Goal: Task Accomplishment & Management: Manage account settings

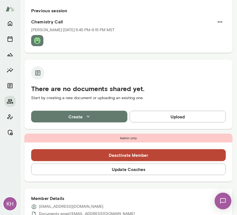
scroll to position [59, 0]
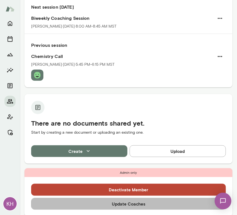
click at [108, 207] on button "Update Coaches" at bounding box center [128, 204] width 195 height 12
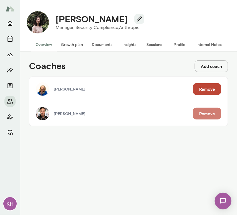
click at [206, 117] on button "Remove" at bounding box center [207, 114] width 28 height 12
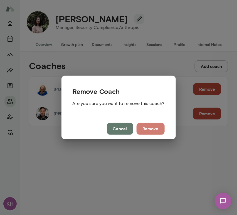
click at [158, 126] on button "Remove" at bounding box center [151, 129] width 28 height 12
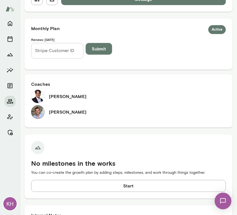
scroll to position [219, 0]
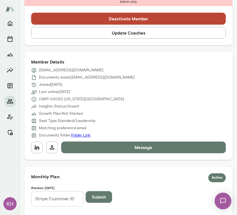
click at [105, 33] on button "Update Coaches" at bounding box center [128, 33] width 195 height 12
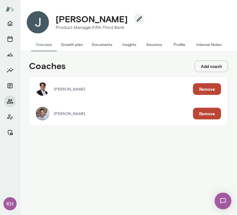
click at [198, 90] on button "Remove" at bounding box center [207, 89] width 28 height 12
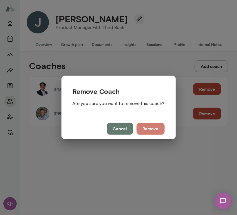
click at [150, 123] on button "Remove" at bounding box center [151, 129] width 28 height 12
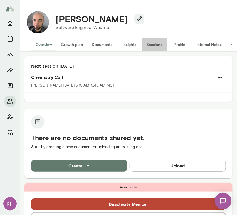
click at [156, 45] on button "Sessions" at bounding box center [154, 44] width 25 height 13
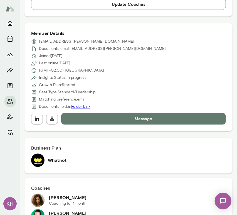
scroll to position [243, 0]
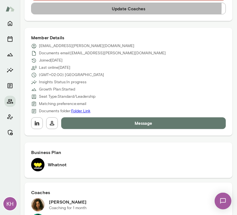
click at [95, 7] on button "Update Coaches" at bounding box center [128, 9] width 195 height 12
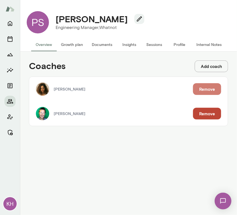
click at [201, 90] on button "Remove" at bounding box center [207, 89] width 28 height 12
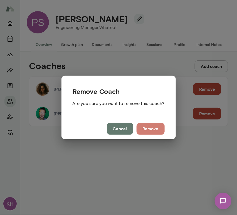
click at [152, 128] on button "Remove" at bounding box center [151, 129] width 28 height 12
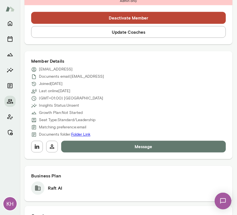
scroll to position [215, 0]
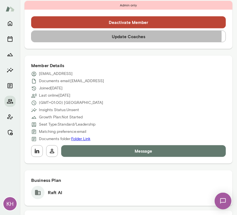
click at [96, 36] on button "Update Coaches" at bounding box center [128, 37] width 195 height 12
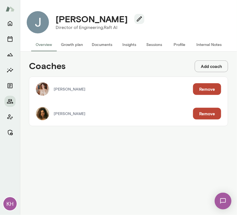
click at [207, 115] on button "Remove" at bounding box center [207, 114] width 28 height 12
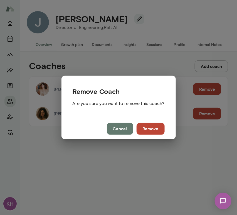
click at [145, 128] on button "Remove" at bounding box center [151, 129] width 28 height 12
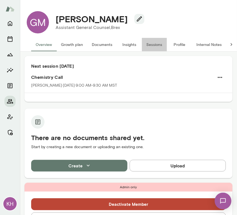
click at [152, 46] on button "Sessions" at bounding box center [154, 44] width 25 height 13
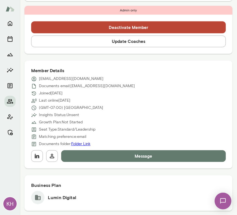
scroll to position [238, 0]
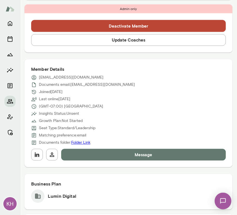
click at [110, 38] on button "Update Coaches" at bounding box center [128, 40] width 195 height 12
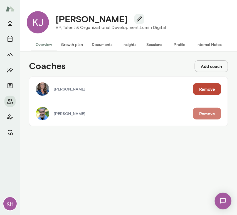
click at [199, 112] on button "Remove" at bounding box center [207, 114] width 28 height 12
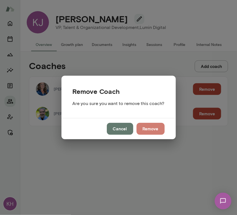
click at [147, 130] on button "Remove" at bounding box center [151, 129] width 28 height 12
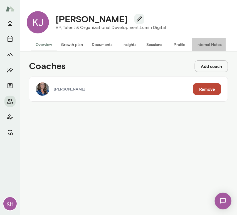
click at [205, 43] on button "Internal Notes" at bounding box center [209, 44] width 34 height 13
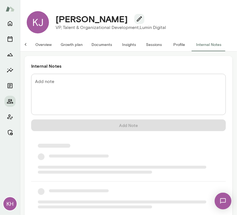
scroll to position [0, 4]
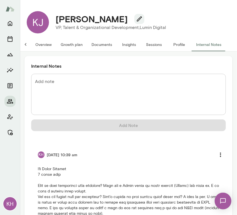
click at [38, 40] on button "Overview" at bounding box center [43, 44] width 25 height 13
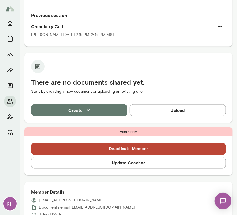
scroll to position [122, 0]
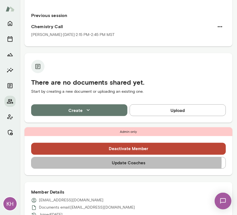
click at [122, 162] on button "Update Coaches" at bounding box center [128, 163] width 195 height 12
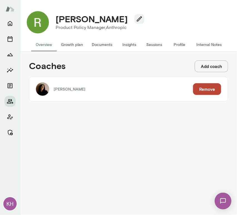
click at [199, 66] on button "Add coach" at bounding box center [211, 66] width 33 height 12
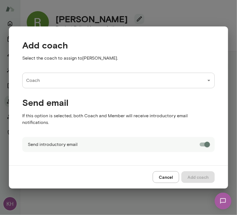
click at [67, 86] on input "Coach" at bounding box center [114, 80] width 179 height 11
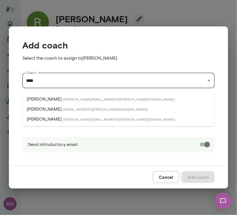
click at [63, 117] on span "( [PERSON_NAME][EMAIL_ADDRESS][PERSON_NAME][DOMAIN_NAME] )" at bounding box center [119, 119] width 112 height 4
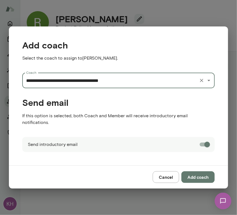
type input "**********"
click at [192, 175] on button "Add coach" at bounding box center [197, 177] width 33 height 12
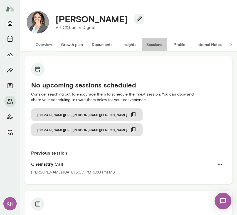
click at [156, 42] on button "Sessions" at bounding box center [154, 44] width 25 height 13
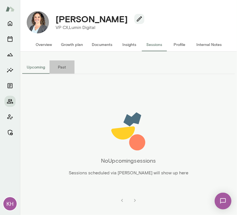
click at [59, 66] on button "Past" at bounding box center [61, 66] width 25 height 13
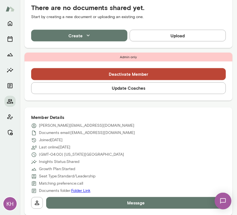
scroll to position [200, 0]
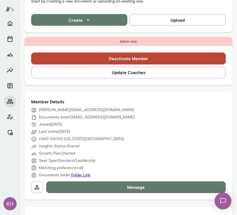
click at [114, 71] on button "Update Coaches" at bounding box center [128, 73] width 195 height 12
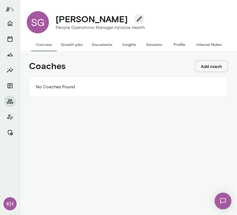
click at [200, 66] on button "Add coach" at bounding box center [211, 66] width 33 height 12
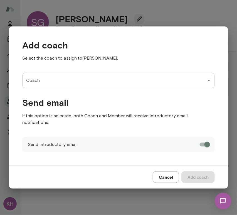
click at [83, 84] on input "Coach" at bounding box center [114, 80] width 179 height 11
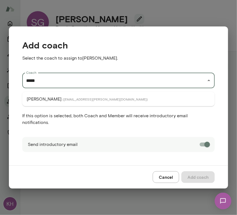
click at [74, 97] on span "( laurademuth@mento.co )" at bounding box center [105, 99] width 85 height 4
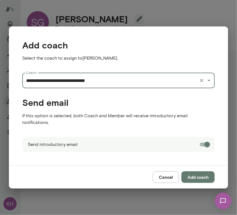
type input "**********"
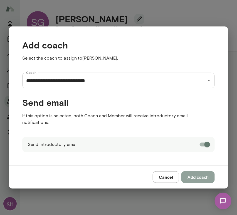
click at [197, 173] on button "Add coach" at bounding box center [197, 177] width 33 height 12
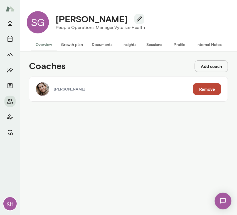
click at [214, 65] on button "Add coach" at bounding box center [211, 66] width 33 height 12
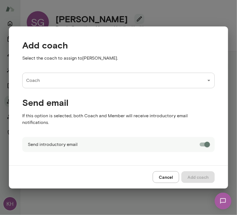
click at [115, 76] on div "Coach Coach" at bounding box center [113, 76] width 201 height 24
click at [98, 86] on input "Coach" at bounding box center [114, 80] width 179 height 11
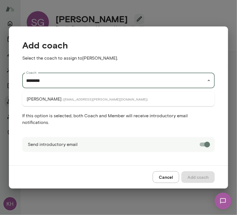
click at [72, 98] on span "( laurengambee@mento.co )" at bounding box center [105, 99] width 85 height 4
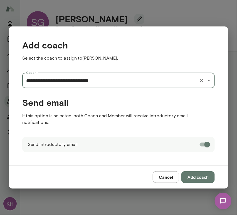
type input "**********"
click at [197, 172] on button "Add coach" at bounding box center [197, 177] width 33 height 12
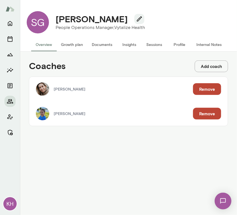
click at [205, 46] on button "Internal Notes" at bounding box center [209, 44] width 34 height 13
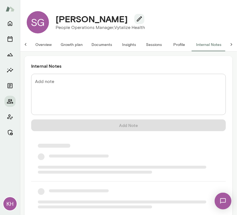
scroll to position [0, 4]
click at [92, 83] on textarea "Add note" at bounding box center [128, 94] width 187 height 32
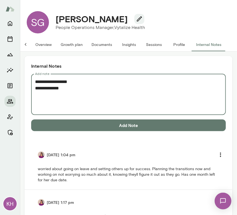
paste textarea "**********"
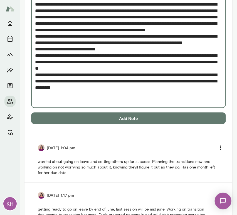
scroll to position [115, 0]
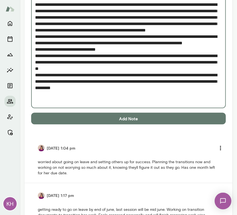
type textarea "**********"
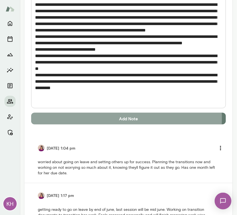
click at [99, 118] on button "Add Note" at bounding box center [128, 119] width 195 height 12
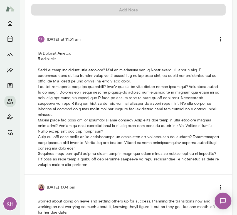
scroll to position [0, 0]
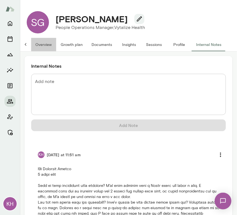
click at [38, 45] on button "Overview" at bounding box center [43, 44] width 25 height 13
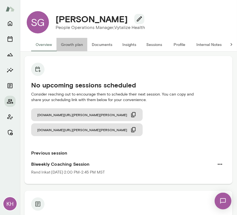
click at [64, 46] on button "Growth plan" at bounding box center [71, 44] width 31 height 13
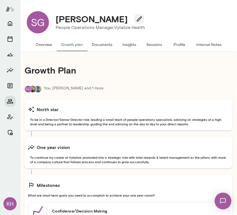
click at [43, 44] on button "Overview" at bounding box center [43, 44] width 25 height 13
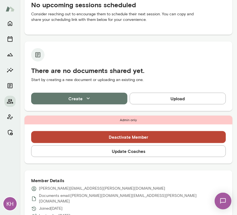
scroll to position [80, 0]
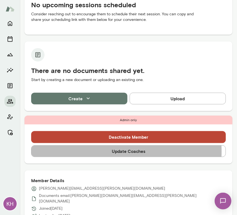
click at [86, 151] on button "Update Coaches" at bounding box center [128, 151] width 195 height 12
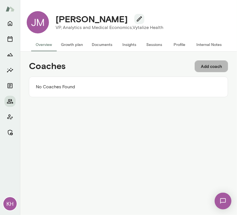
click at [203, 66] on button "Add coach" at bounding box center [211, 66] width 33 height 12
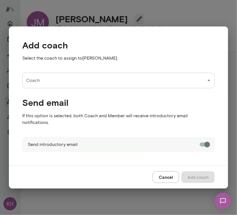
click at [69, 82] on input "Coach" at bounding box center [114, 80] width 179 height 11
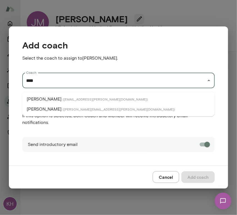
click at [63, 109] on span "( jeremyshane@mento.co )" at bounding box center [119, 109] width 112 height 4
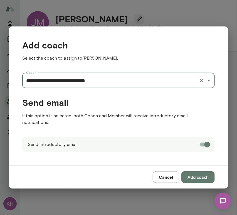
type input "**********"
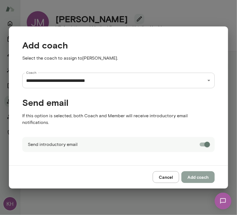
click at [191, 171] on button "Add coach" at bounding box center [197, 177] width 33 height 12
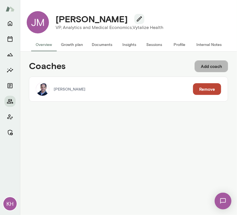
click at [196, 68] on button "Add coach" at bounding box center [211, 66] width 33 height 12
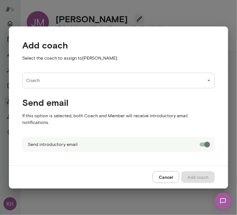
click at [88, 82] on input "Coach" at bounding box center [114, 80] width 179 height 11
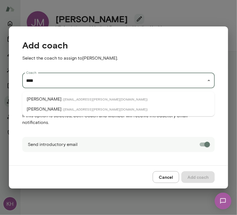
click at [76, 98] on span "( nickgould@mento.co )" at bounding box center [105, 99] width 85 height 4
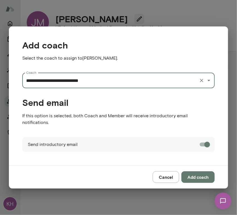
type input "**********"
click at [197, 173] on button "Add coach" at bounding box center [197, 177] width 33 height 12
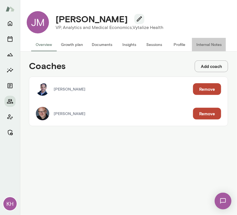
click at [207, 41] on button "Internal Notes" at bounding box center [209, 44] width 34 height 13
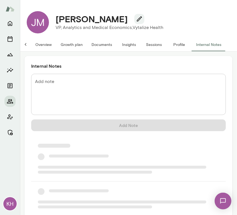
scroll to position [0, 4]
click at [87, 83] on textarea "Add note" at bounding box center [128, 94] width 187 height 32
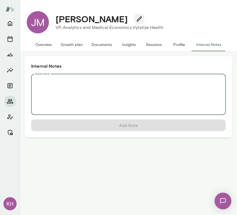
scroll to position [0, 0]
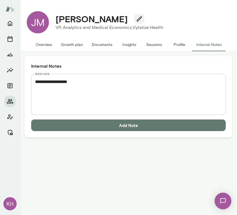
click at [62, 98] on textarea "**********" at bounding box center [128, 94] width 187 height 32
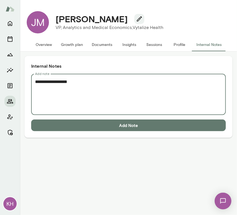
click at [86, 84] on textarea "**********" at bounding box center [128, 94] width 187 height 32
paste textarea "**********"
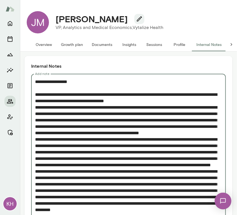
click at [41, 86] on textarea "Add note" at bounding box center [126, 218] width 182 height 281
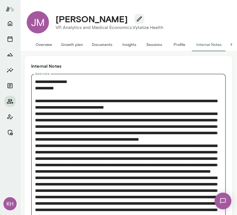
scroll to position [183, 0]
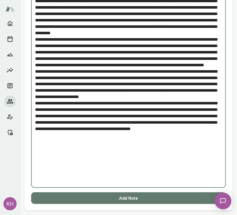
type textarea "**********"
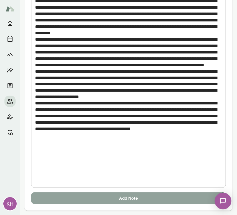
click at [109, 195] on button "Add Note" at bounding box center [128, 198] width 195 height 12
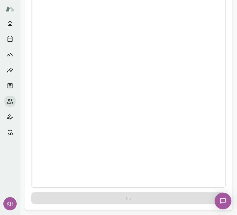
scroll to position [0, 0]
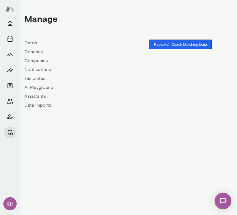
click at [182, 46] on button "Republish Coach Matching Data" at bounding box center [180, 44] width 63 height 10
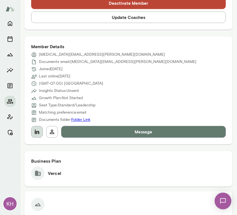
click at [40, 131] on button "button" at bounding box center [37, 132] width 12 height 12
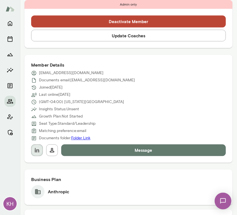
click at [38, 150] on icon "button" at bounding box center [37, 150] width 7 height 7
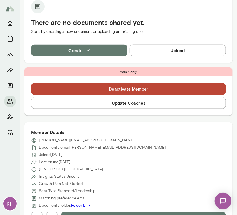
scroll to position [162, 0]
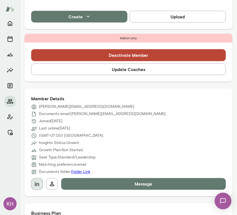
click at [39, 182] on icon "button" at bounding box center [37, 183] width 7 height 7
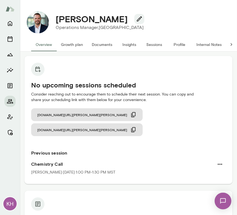
click at [153, 45] on button "Sessions" at bounding box center [154, 44] width 25 height 13
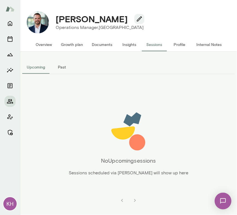
click at [69, 68] on button "Past" at bounding box center [61, 66] width 25 height 13
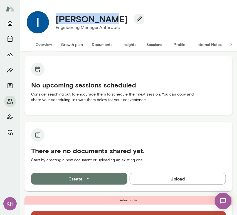
drag, startPoint x: 98, startPoint y: 21, endPoint x: 53, endPoint y: 21, distance: 44.8
click at [53, 21] on div "Igor Terzic" at bounding box center [97, 19] width 93 height 11
copy h4 "Igor Terzic"
click at [211, 45] on button "Internal Notes" at bounding box center [209, 44] width 34 height 13
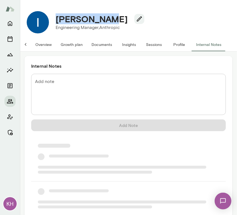
scroll to position [0, 4]
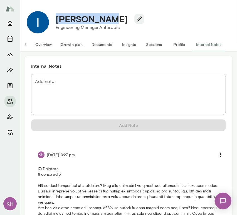
click at [41, 45] on button "Overview" at bounding box center [43, 44] width 25 height 13
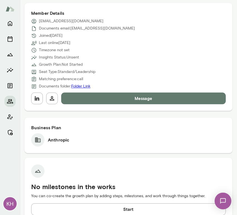
scroll to position [267, 0]
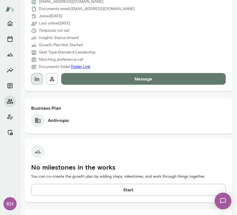
click at [38, 83] on button "button" at bounding box center [37, 79] width 12 height 12
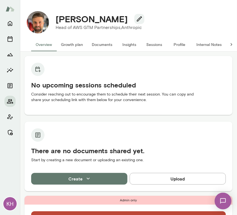
scroll to position [141, 0]
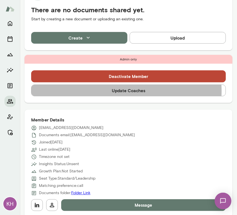
click at [115, 91] on button "Update Coaches" at bounding box center [128, 91] width 195 height 12
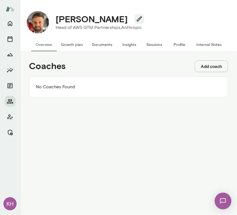
click at [209, 66] on button "Add coach" at bounding box center [211, 66] width 33 height 12
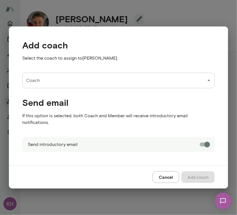
click at [41, 84] on input "Coach" at bounding box center [114, 80] width 179 height 11
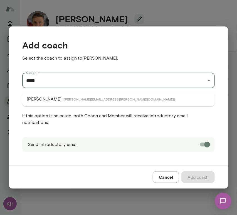
click at [47, 99] on p "Cathy Wright" at bounding box center [44, 99] width 35 height 7
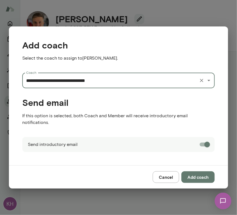
type input "**********"
click at [199, 172] on button "Add coach" at bounding box center [197, 177] width 33 height 12
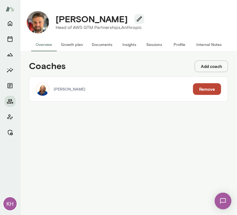
click at [219, 66] on button "Add coach" at bounding box center [211, 66] width 33 height 12
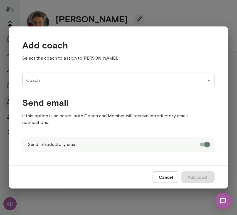
click at [95, 82] on input "Coach" at bounding box center [114, 80] width 179 height 11
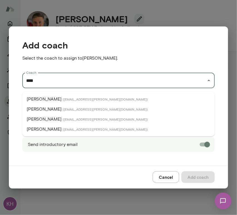
click at [67, 99] on span "( michaelalden@mento.co )" at bounding box center [105, 99] width 85 height 4
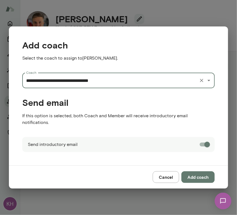
type input "**********"
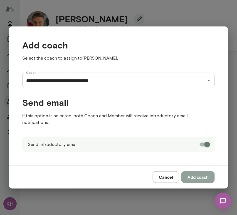
click at [198, 171] on button "Add coach" at bounding box center [197, 177] width 33 height 12
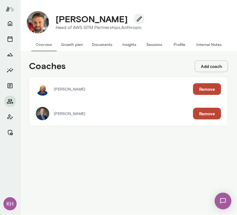
click at [157, 44] on button "Sessions" at bounding box center [154, 44] width 25 height 13
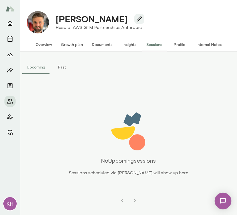
click at [204, 45] on button "Internal Notes" at bounding box center [209, 44] width 34 height 13
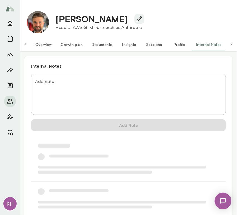
scroll to position [0, 4]
click at [46, 86] on textarea "Add note" at bounding box center [128, 94] width 187 height 32
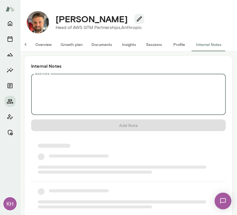
scroll to position [0, 0]
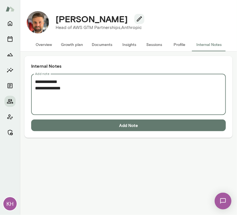
paste textarea "**********"
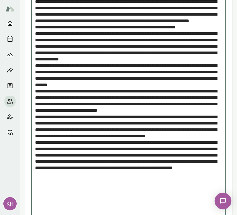
scroll to position [138, 0]
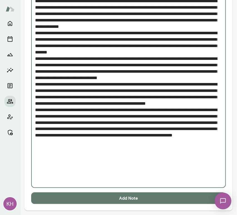
type textarea "**********"
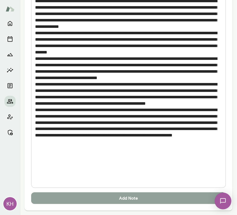
click at [87, 200] on button "Add Note" at bounding box center [128, 198] width 195 height 12
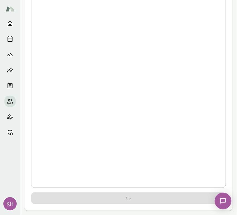
scroll to position [0, 0]
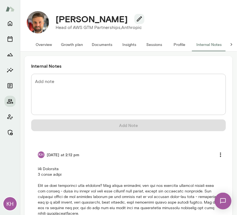
click at [155, 44] on button "Sessions" at bounding box center [154, 44] width 25 height 13
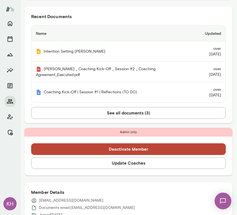
scroll to position [170, 0]
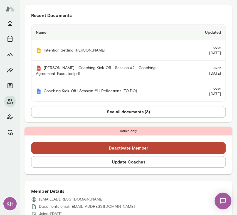
click at [110, 152] on div "Deactivate Member Update Coaches" at bounding box center [128, 154] width 208 height 39
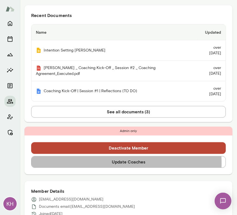
click at [102, 156] on button "Update Coaches" at bounding box center [128, 162] width 195 height 12
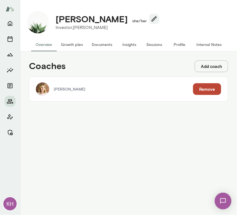
click at [214, 68] on button "Add coach" at bounding box center [211, 66] width 33 height 12
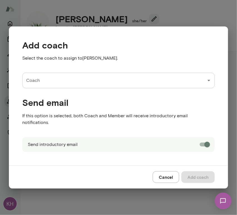
click at [63, 85] on input "Coach" at bounding box center [114, 80] width 179 height 11
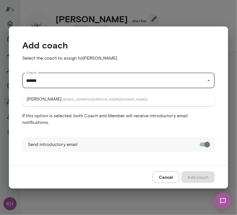
click at [65, 99] on span "( mattlane@mento.co )" at bounding box center [105, 99] width 85 height 4
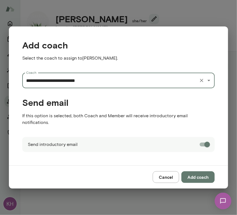
type input "**********"
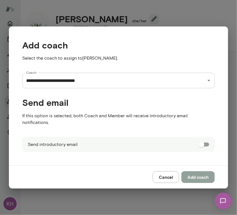
click at [205, 174] on button "Add coach" at bounding box center [197, 177] width 33 height 12
